Goal: Task Accomplishment & Management: Manage account settings

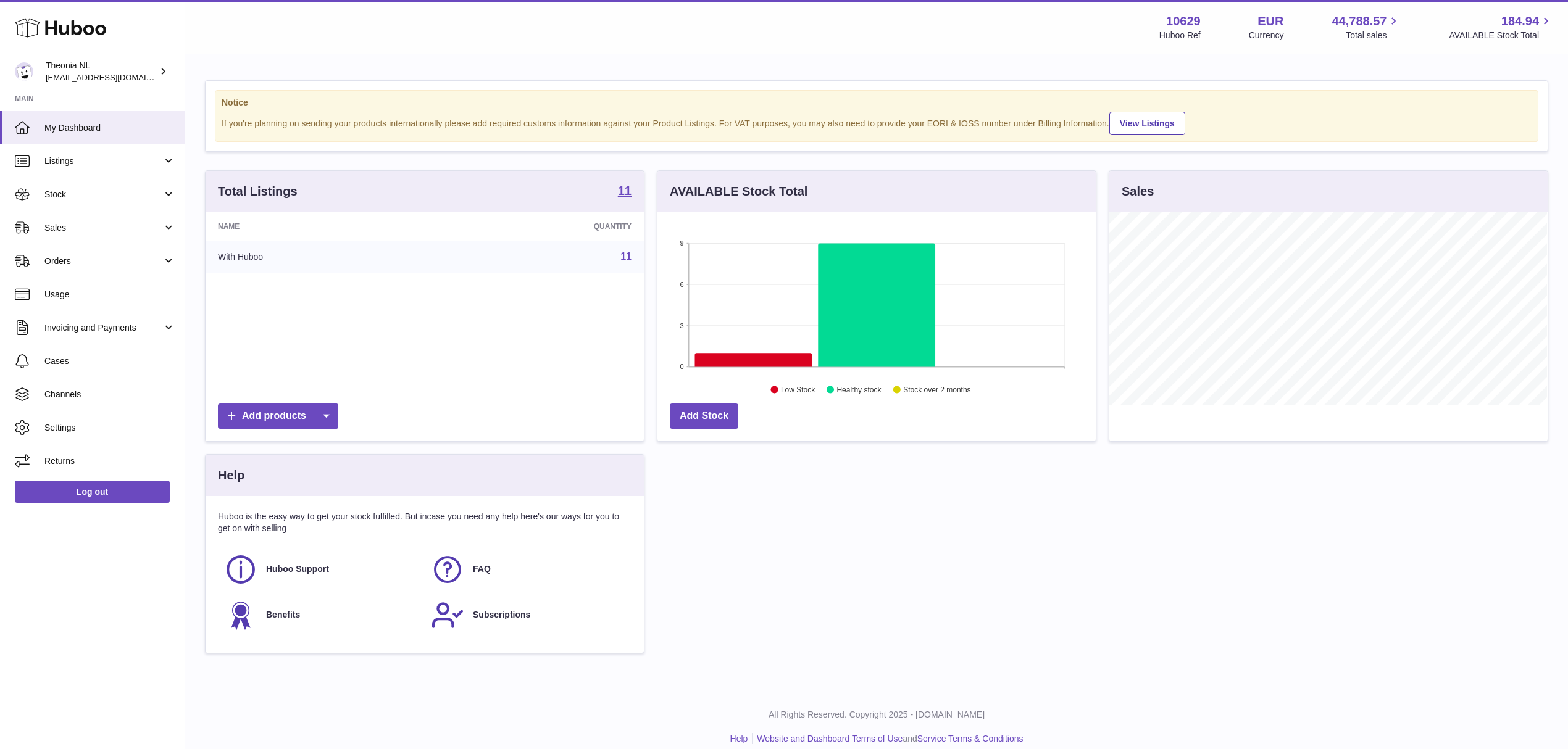
scroll to position [192, 437]
click at [63, 232] on span "Sales" at bounding box center [103, 228] width 118 height 12
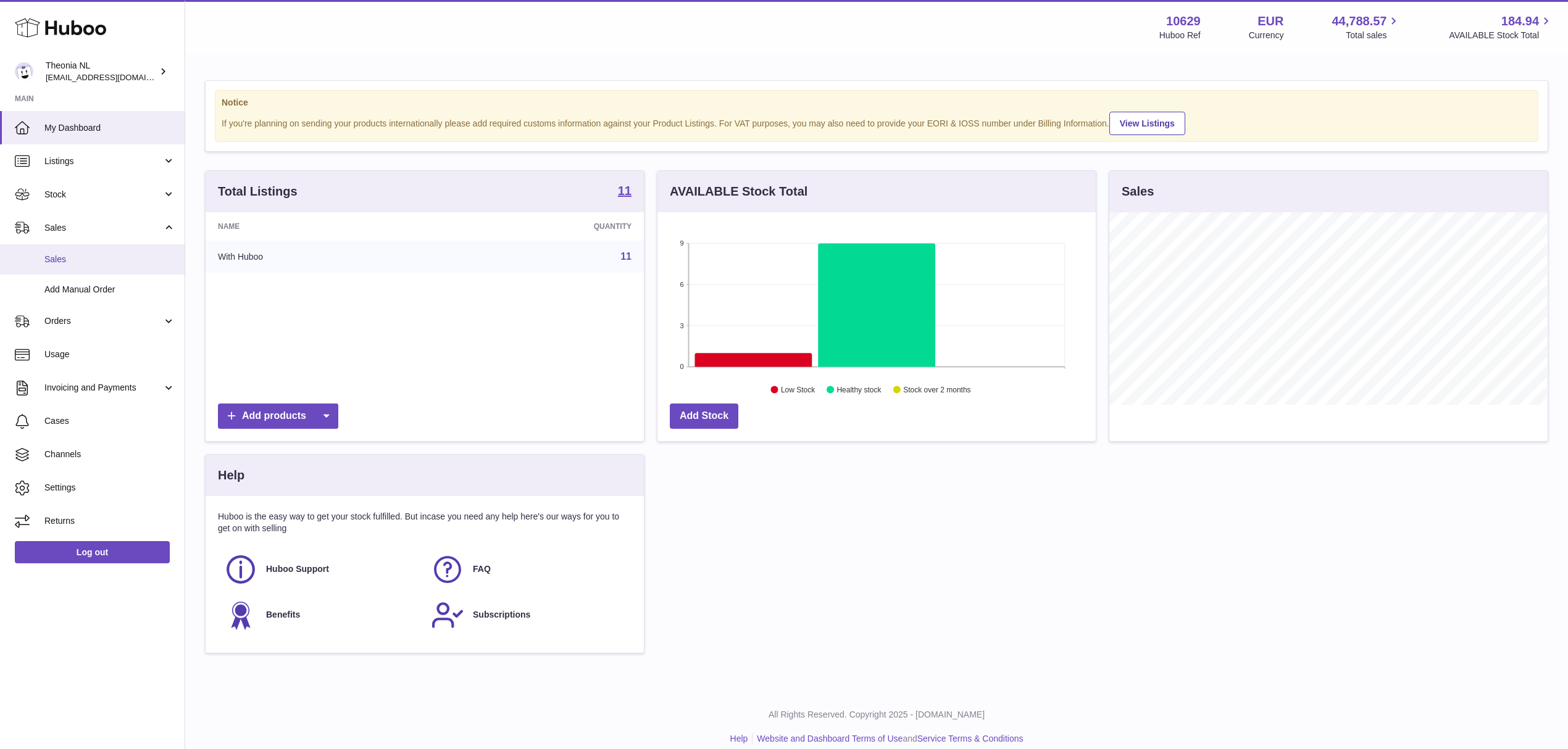
click at [72, 266] on span "Sales" at bounding box center [109, 260] width 130 height 12
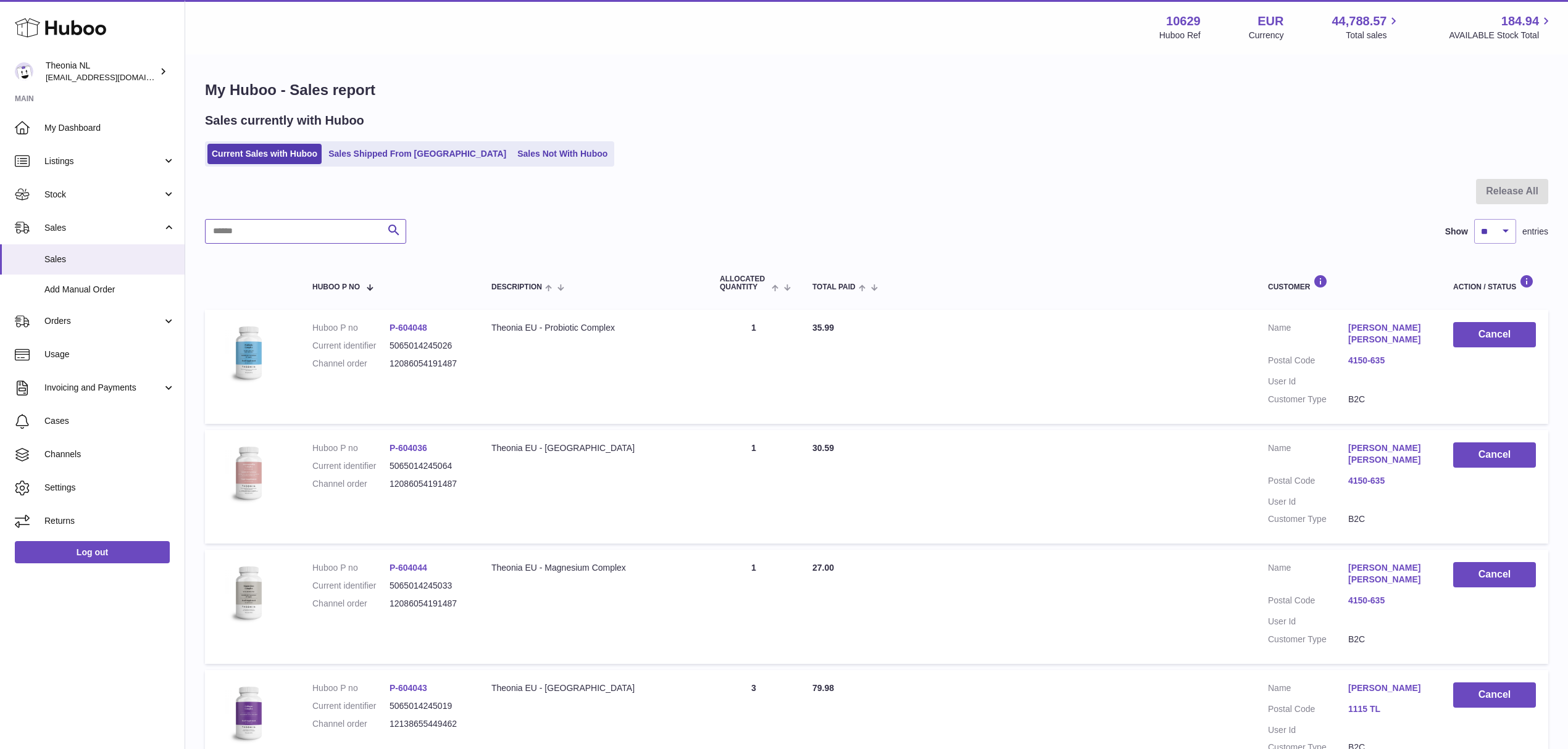
click at [242, 244] on input "text" at bounding box center [305, 231] width 201 height 25
paste input "**********"
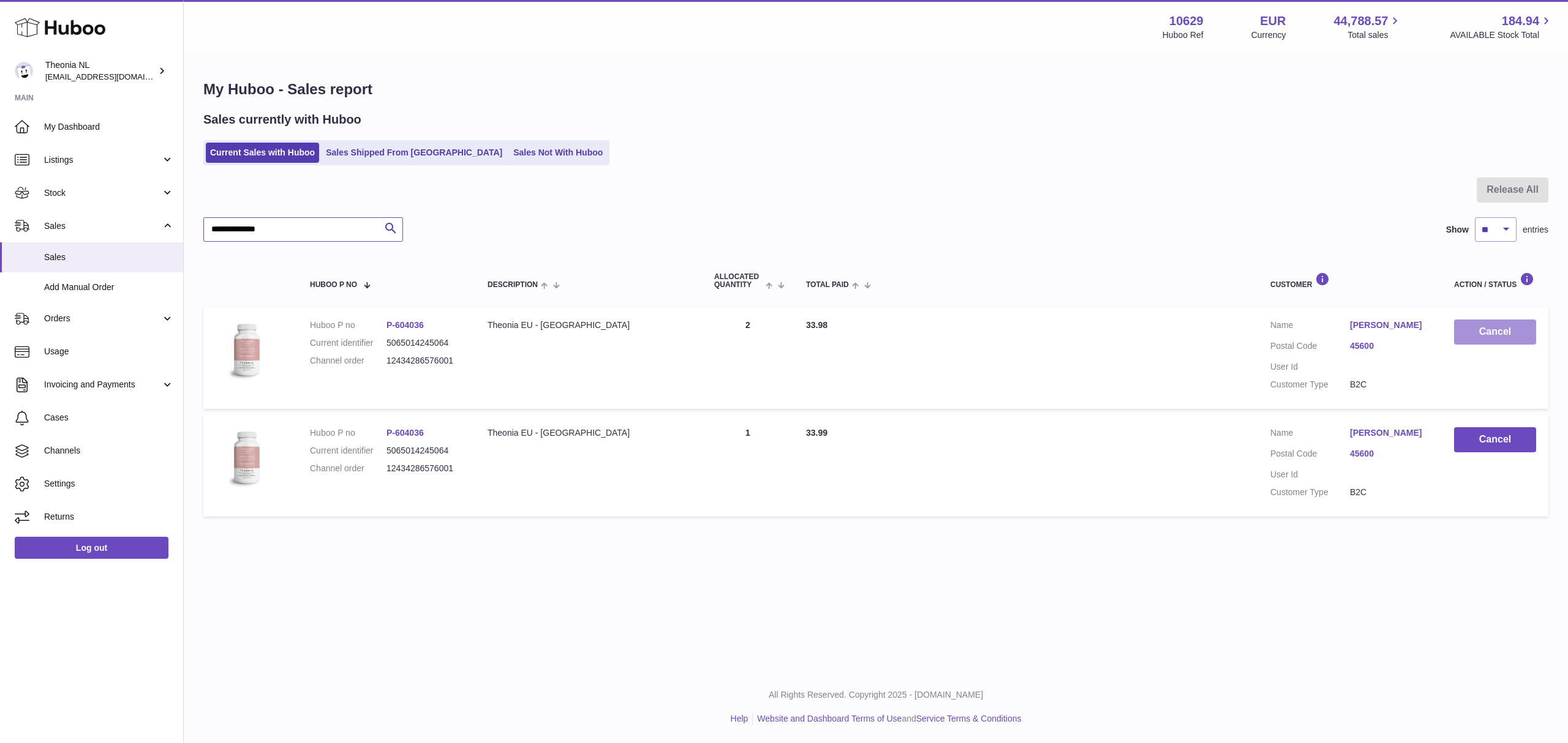
type input "**********"
click at [1497, 344] on button "Cancel" at bounding box center [1495, 333] width 82 height 25
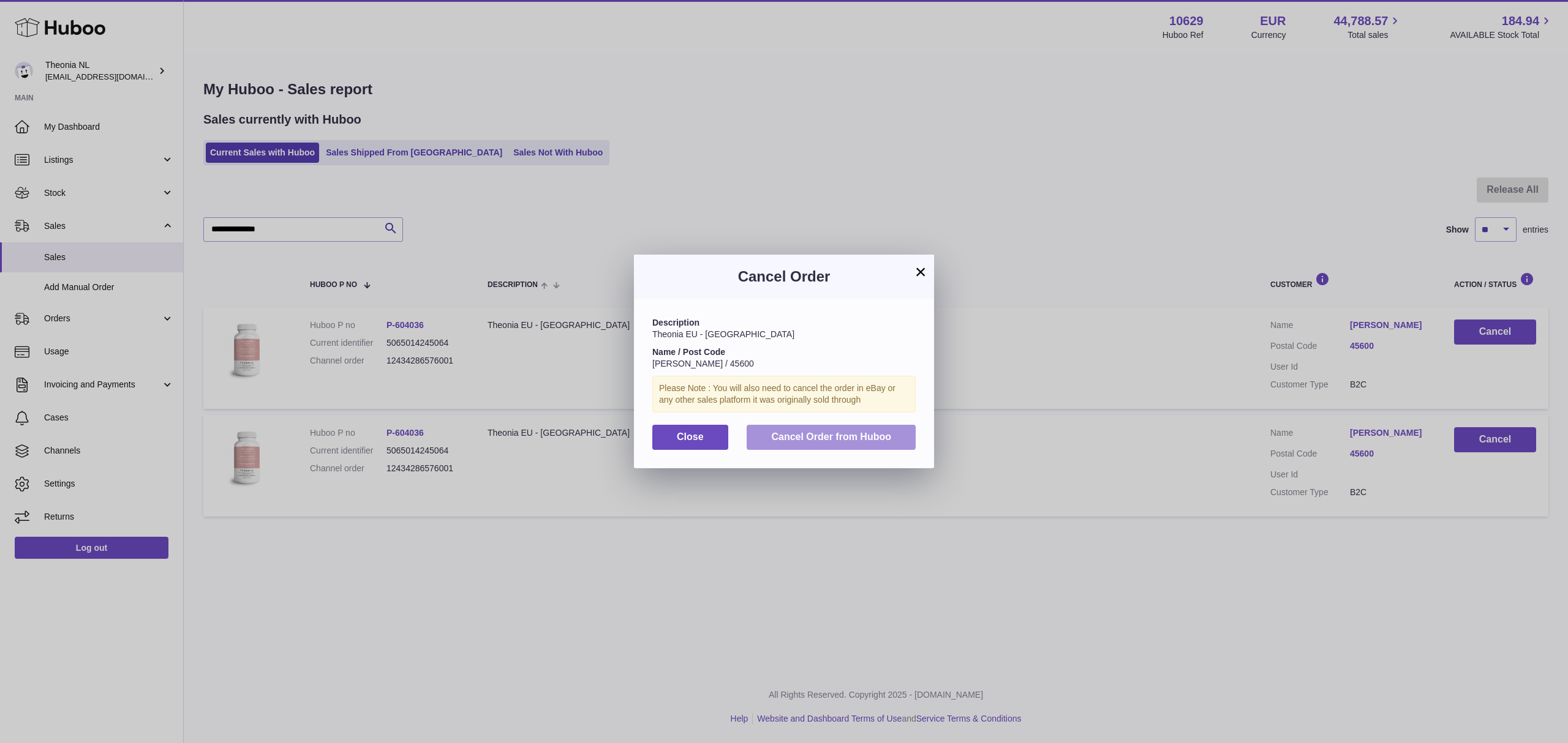
click at [824, 442] on span "Cancel Order from Huboo" at bounding box center [831, 437] width 120 height 11
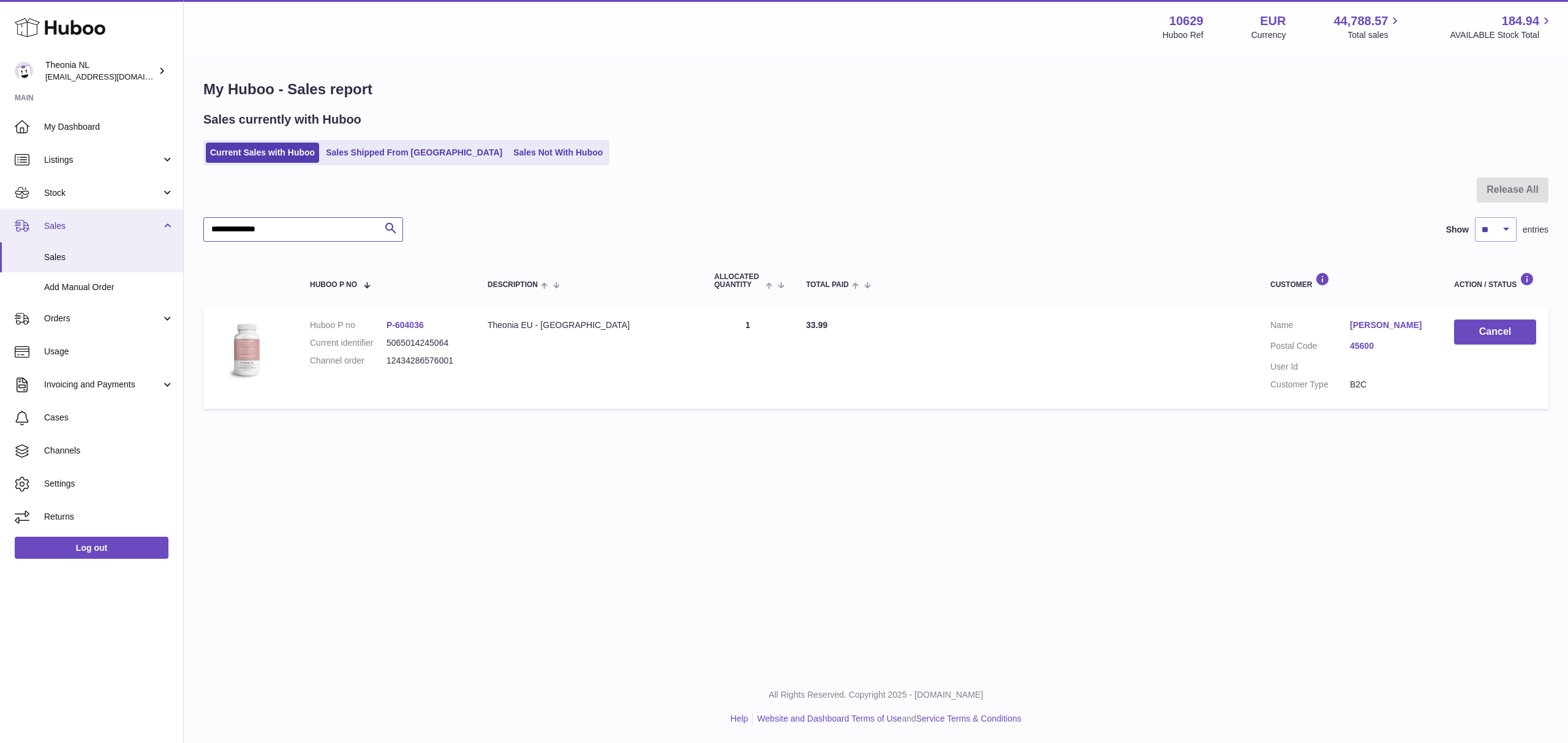
drag, startPoint x: 251, startPoint y: 244, endPoint x: 107, endPoint y: 242, distance: 144.0
click at [105, 241] on div "Huboo Theonia NL info@wholesomegoods.eu Main My Dashboard Listings Not with Hub…" at bounding box center [784, 372] width 1568 height 743
type input "**********"
click at [1502, 344] on button "Cancel" at bounding box center [1495, 333] width 82 height 25
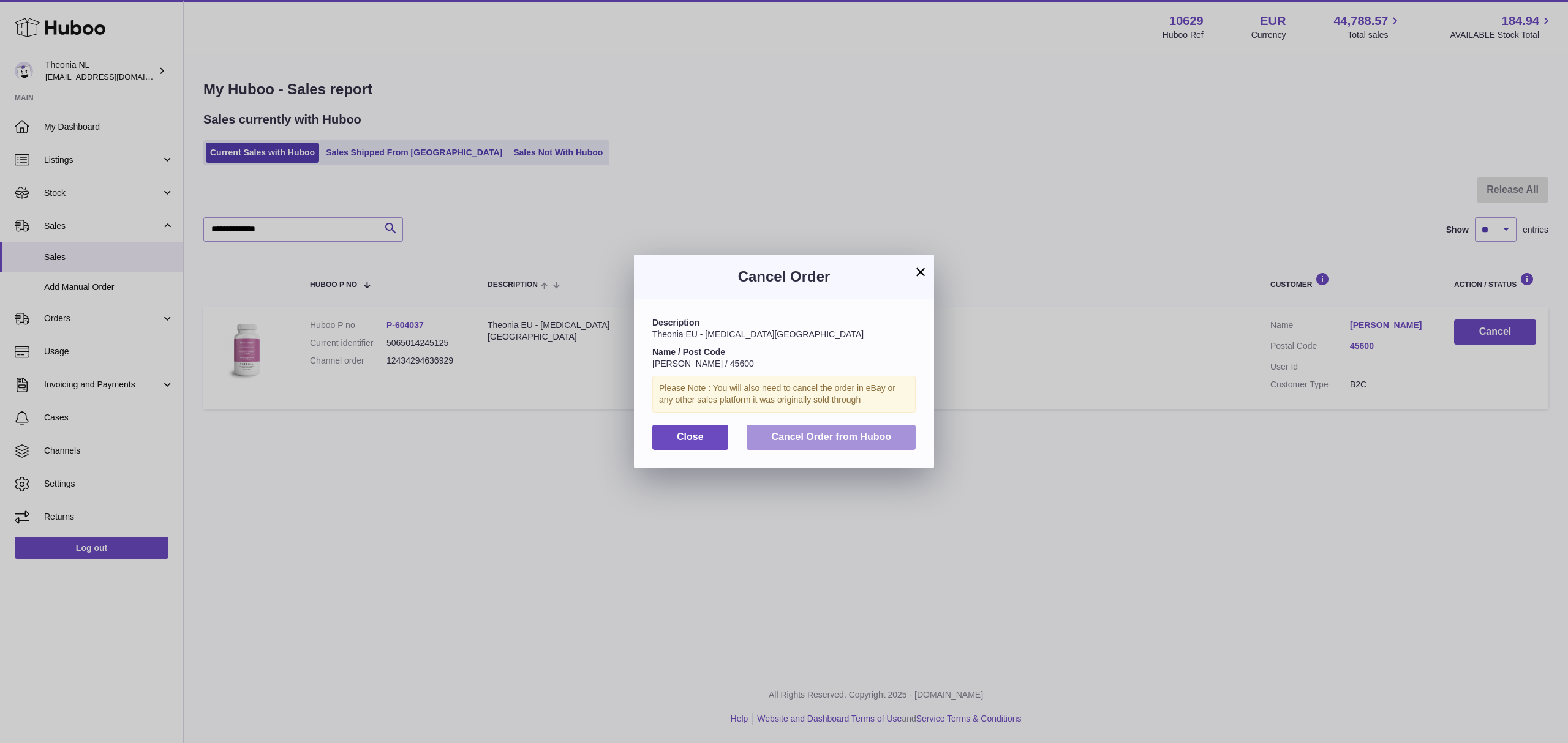
click at [835, 442] on span "Cancel Order from Huboo" at bounding box center [831, 437] width 120 height 11
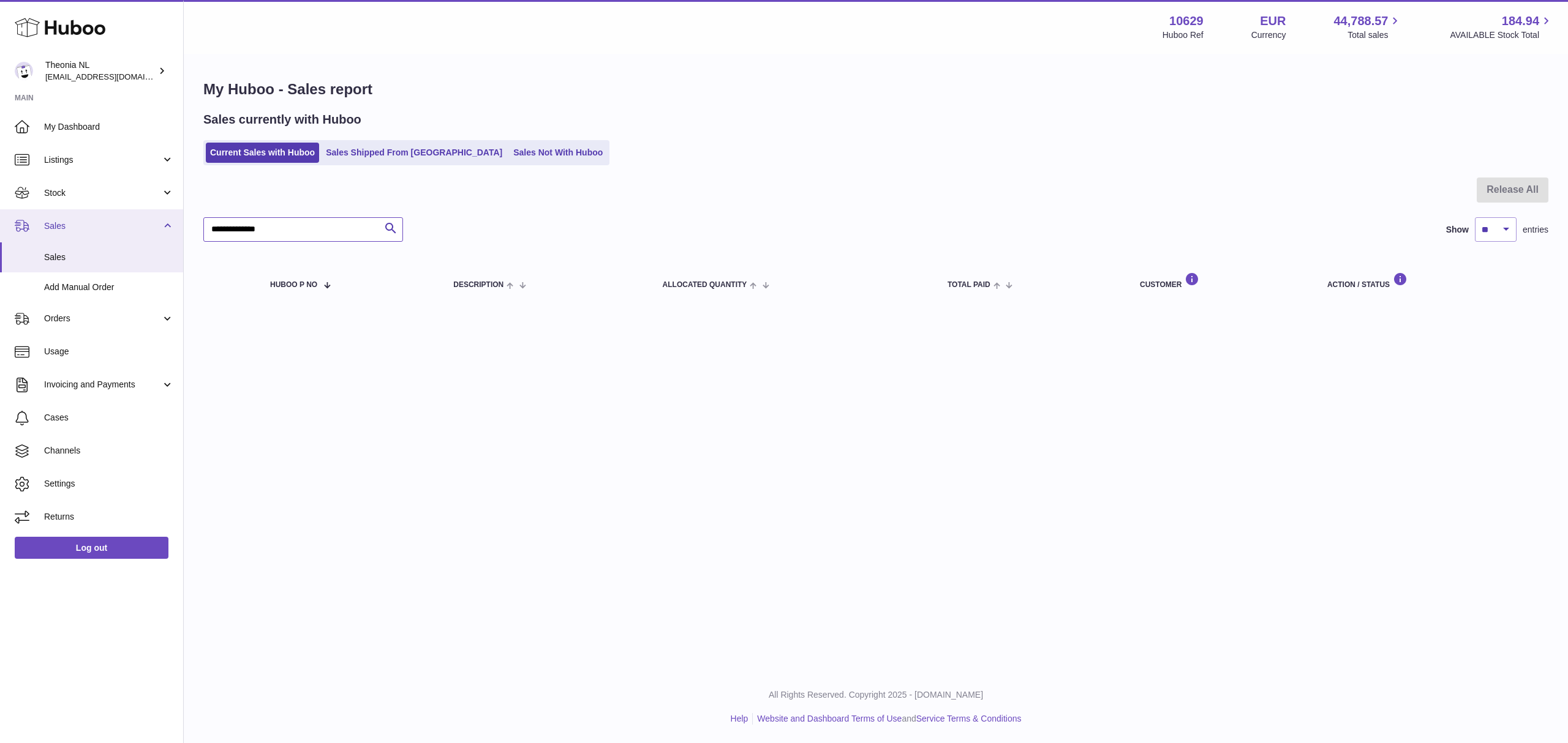
drag, startPoint x: 327, startPoint y: 247, endPoint x: 69, endPoint y: 229, distance: 258.6
click at [72, 230] on div "Huboo Theonia NL info@wholesomegoods.eu Main My Dashboard Listings Not with Hub…" at bounding box center [784, 372] width 1568 height 743
drag, startPoint x: 306, startPoint y: 246, endPoint x: 48, endPoint y: 240, distance: 258.1
click at [0, 246] on div "Huboo Theonia NL [EMAIL_ADDRESS][DOMAIN_NAME] Main My Dashboard Listings Not wi…" at bounding box center [784, 372] width 1568 height 743
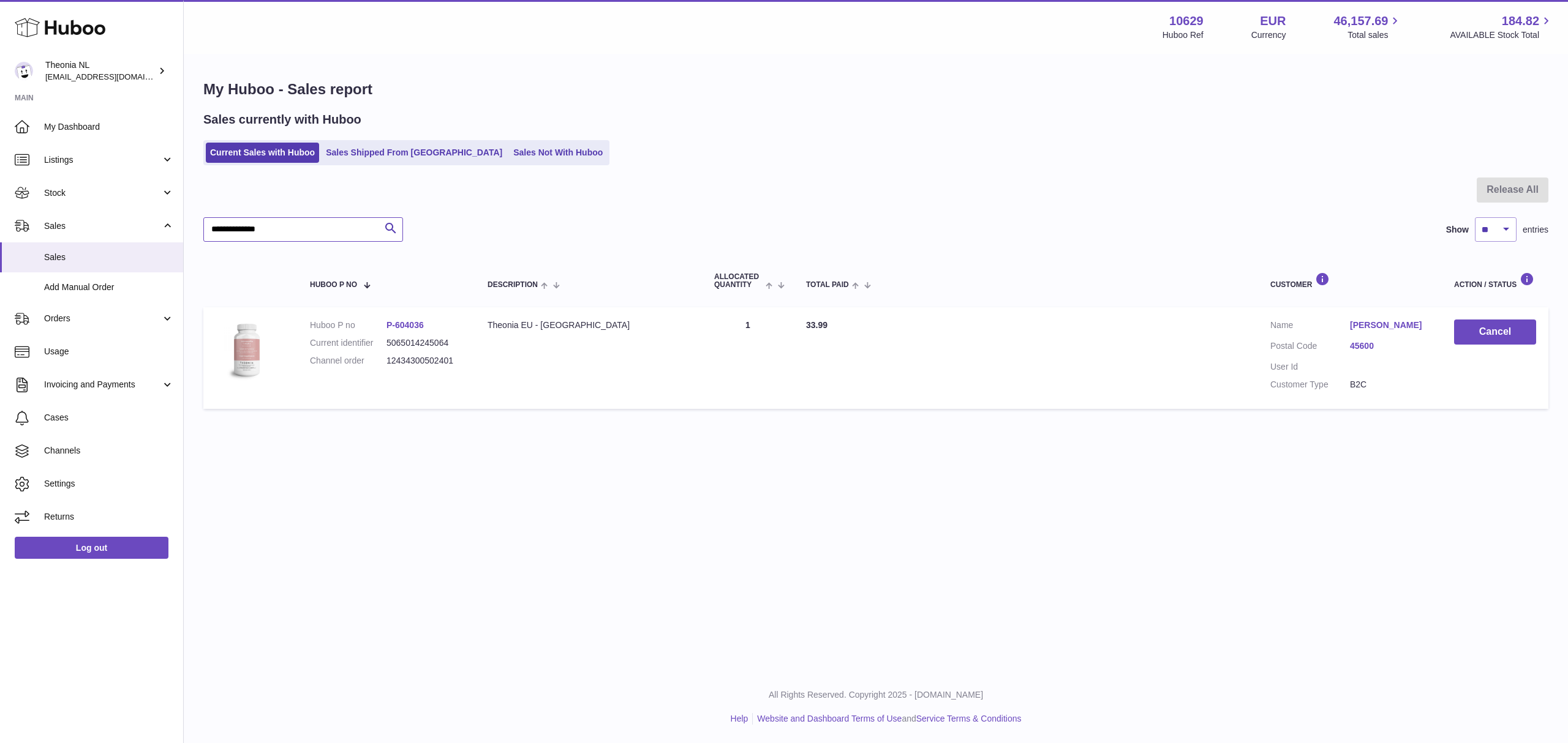
type input "**********"
click at [1491, 344] on button "Cancel" at bounding box center [1495, 333] width 82 height 25
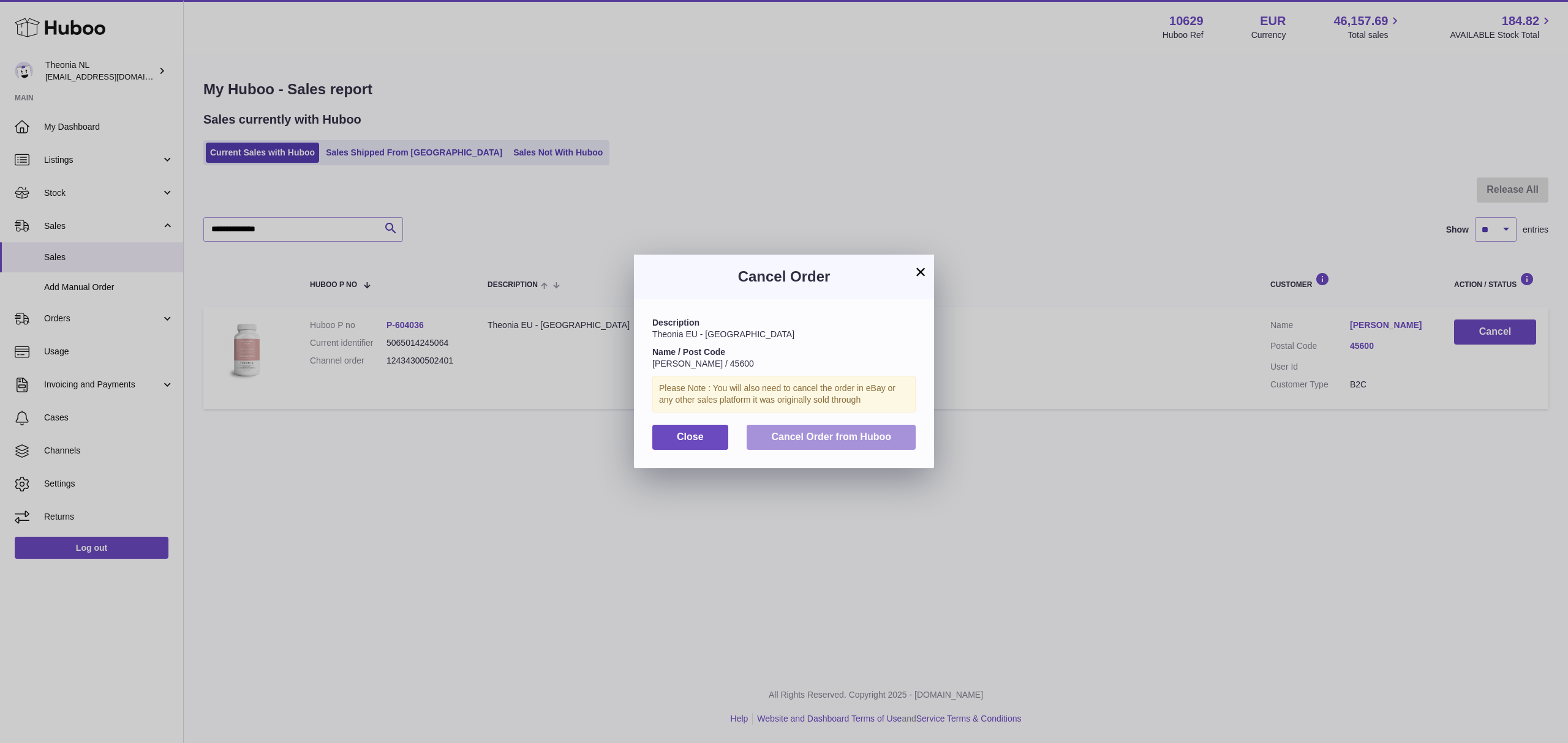
click at [823, 442] on span "Cancel Order from Huboo" at bounding box center [831, 437] width 120 height 11
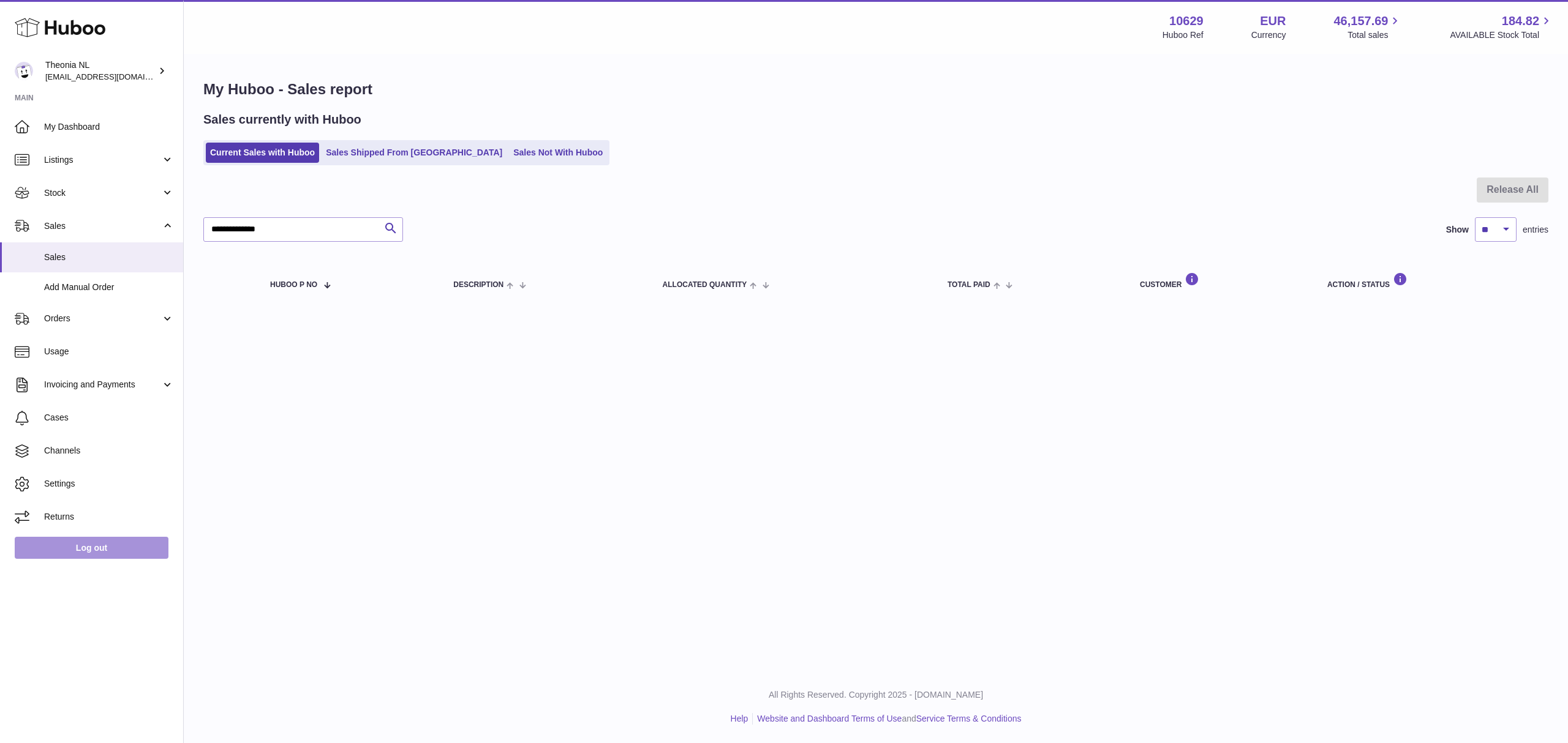
drag, startPoint x: 93, startPoint y: 578, endPoint x: 105, endPoint y: 585, distance: 13.9
click at [91, 559] on link "Log out" at bounding box center [91, 548] width 154 height 22
